Goal: Task Accomplishment & Management: Complete application form

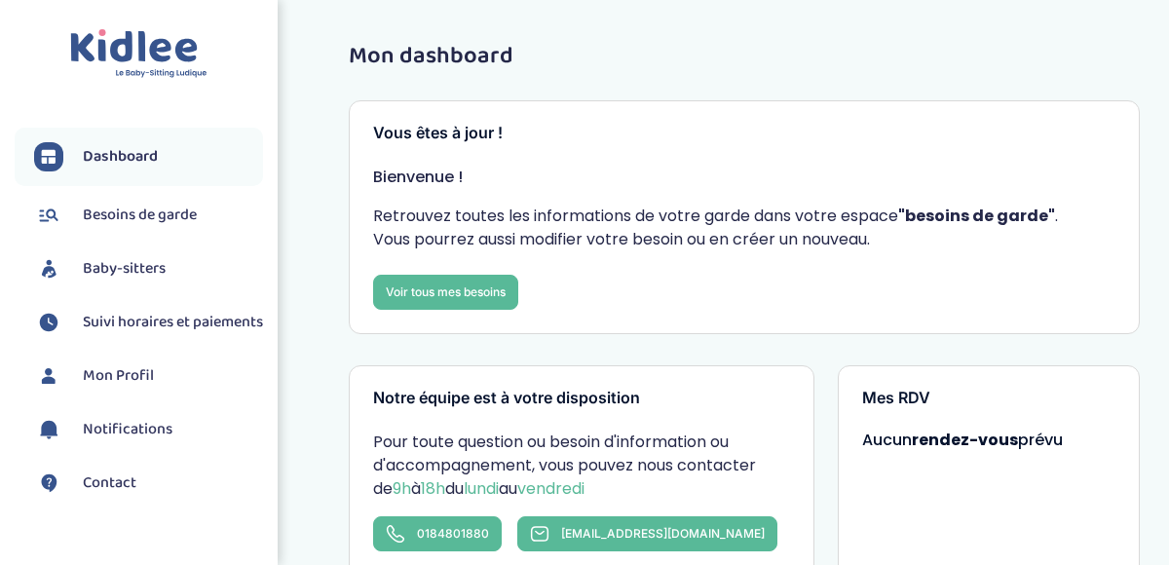
click at [164, 157] on link "Dashboard" at bounding box center [148, 156] width 229 height 29
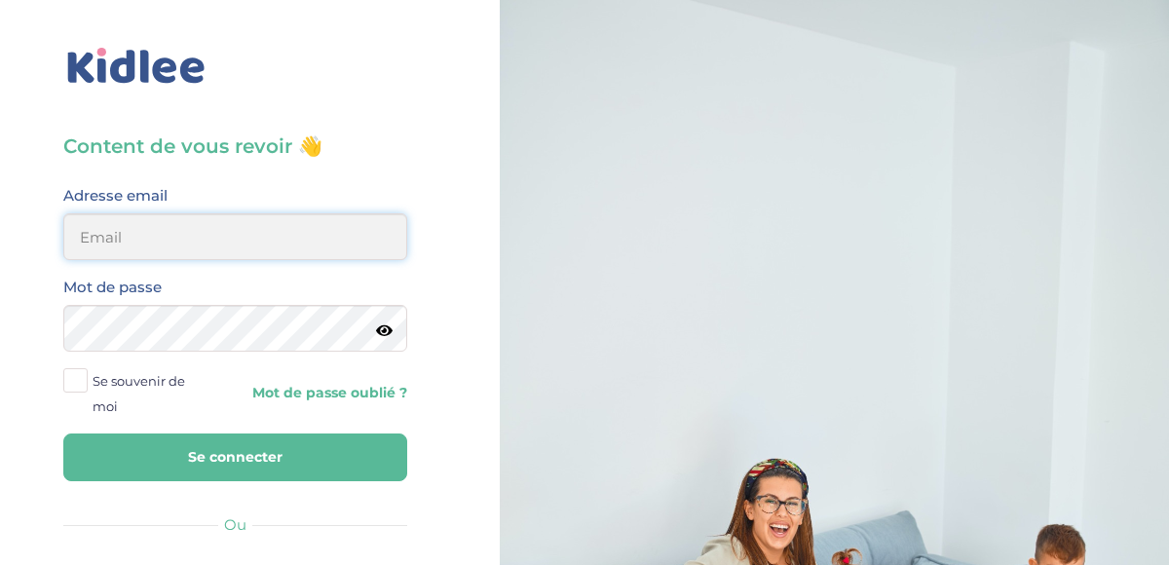
type input "[EMAIL_ADDRESS][DOMAIN_NAME]"
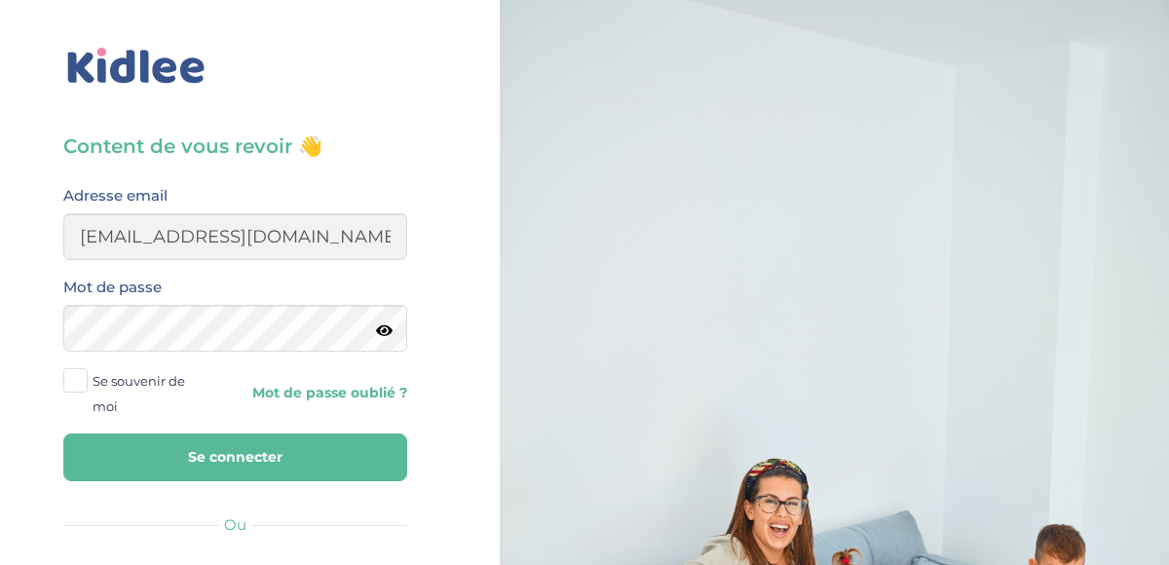
click at [245, 470] on button "Se connecter" at bounding box center [235, 457] width 344 height 48
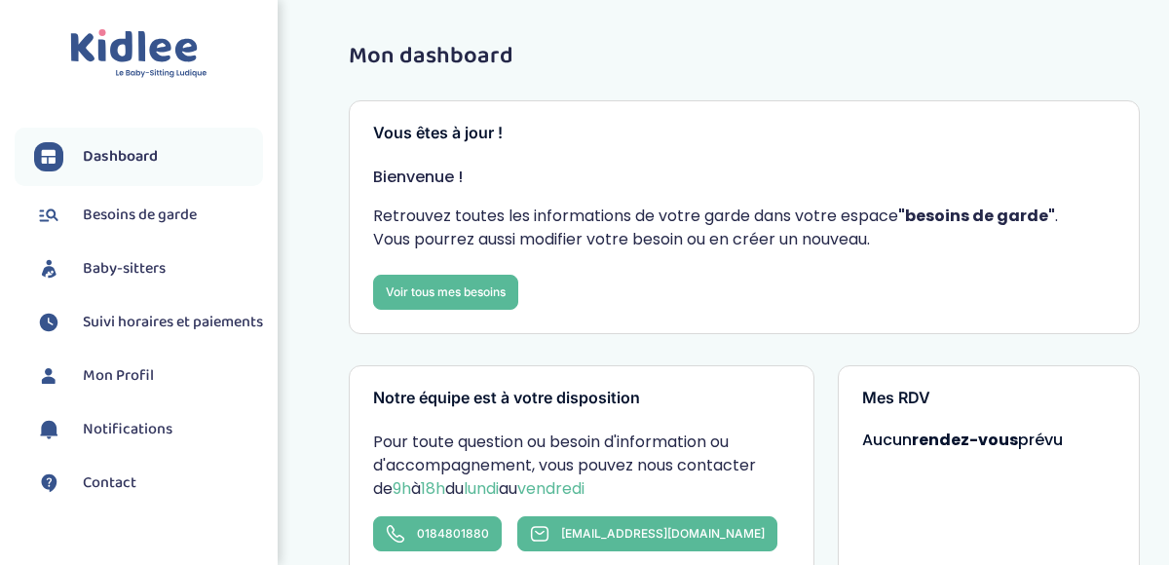
click at [193, 214] on span "Besoins de garde" at bounding box center [140, 215] width 114 height 23
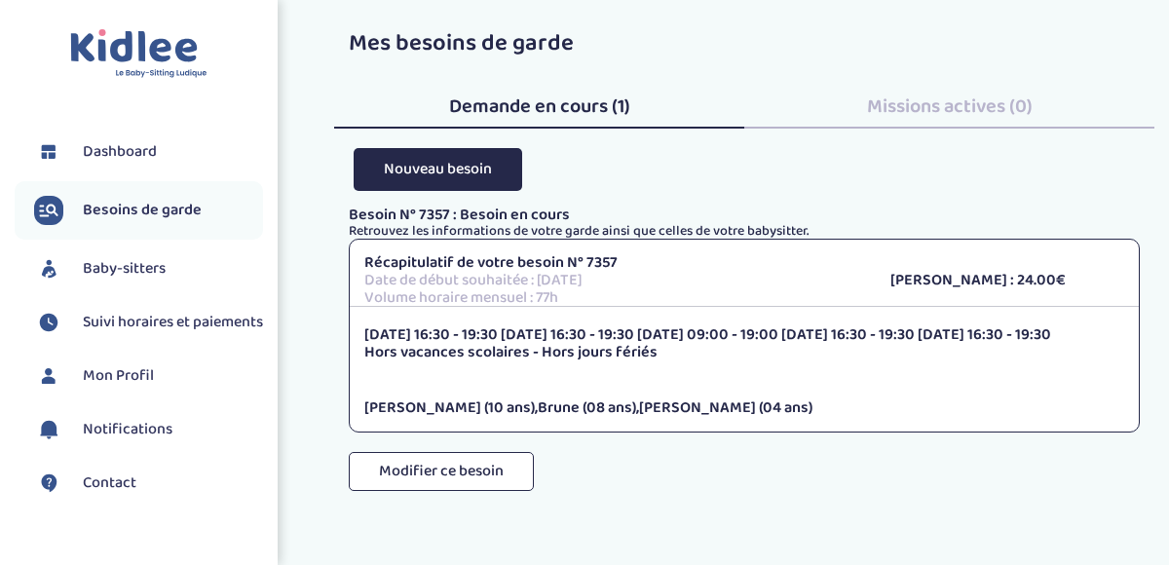
scroll to position [14, 0]
click at [561, 343] on p "Hors vacances scolaires - Hors jours fériés" at bounding box center [744, 352] width 760 height 18
click at [561, 328] on p "[DATE] 16:30 - 19:30 [DATE] 16:30 - 19:30 [DATE] 09:00 - 19:00 [DATE] 16:30 - 1…" at bounding box center [744, 334] width 760 height 18
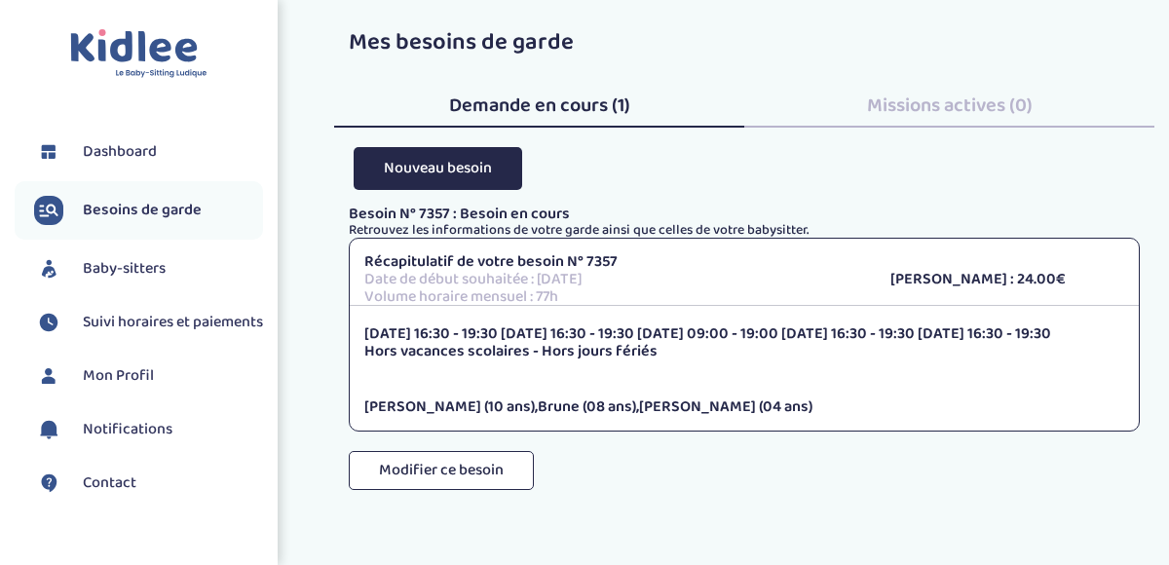
click at [556, 343] on p "Hors vacances scolaires - Hors jours fériés" at bounding box center [744, 352] width 760 height 18
click at [570, 344] on p "Hors vacances scolaires - Hors jours fériés" at bounding box center [744, 352] width 760 height 18
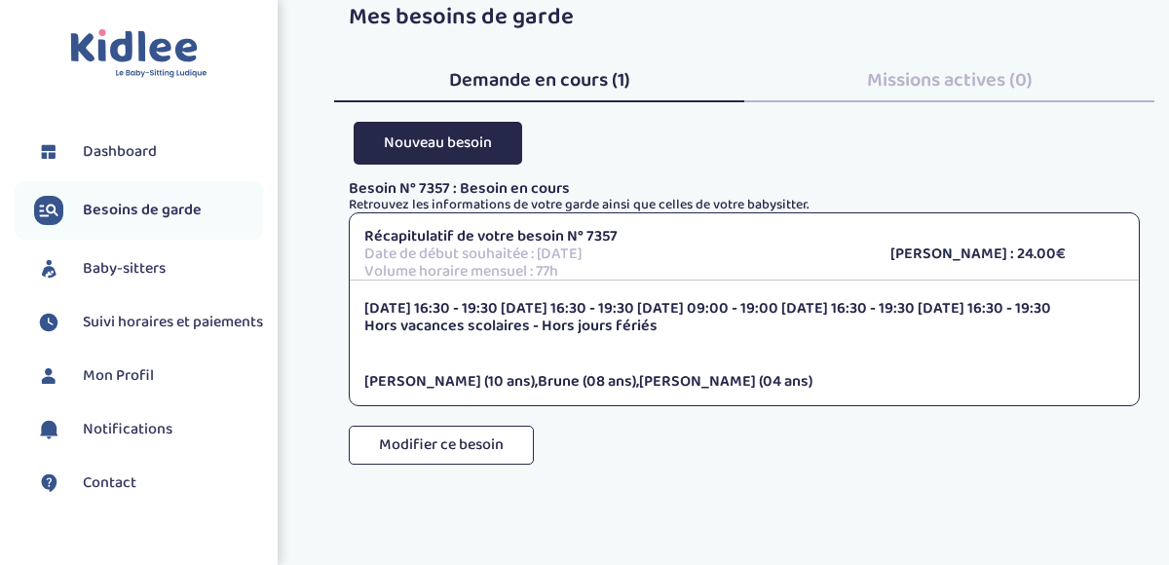
scroll to position [35, 0]
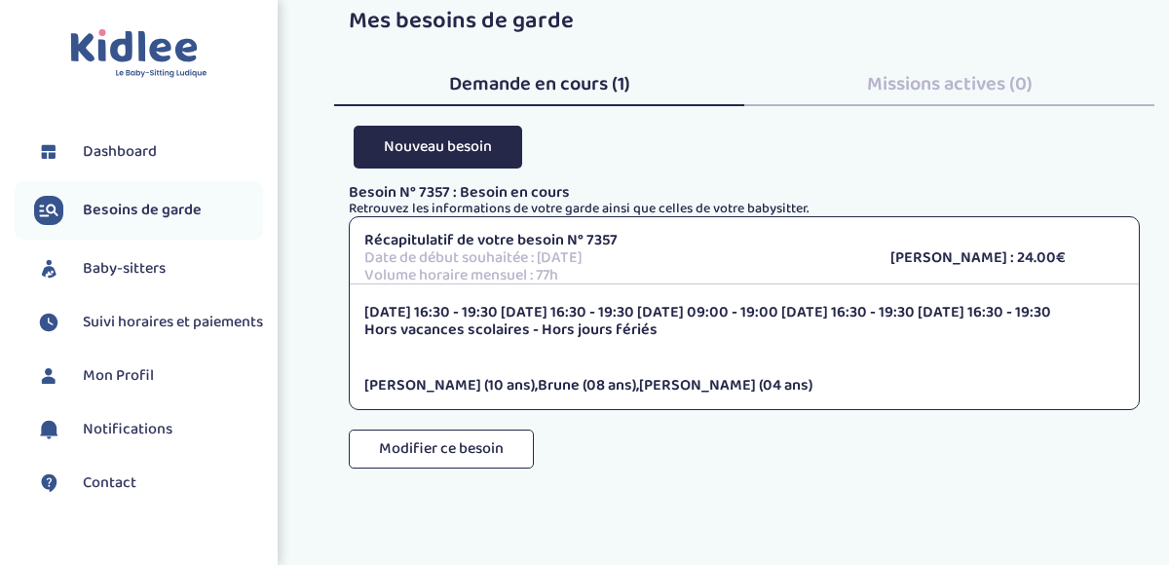
click at [555, 389] on span "Brune (08 ans)" at bounding box center [587, 385] width 98 height 24
click at [543, 310] on p "[DATE] 16:30 - 19:30 [DATE] 16:30 - 19:30 [DATE] 09:00 - 19:00 [DATE] 16:30 - 1…" at bounding box center [744, 313] width 760 height 18
